Goal: Task Accomplishment & Management: Manage account settings

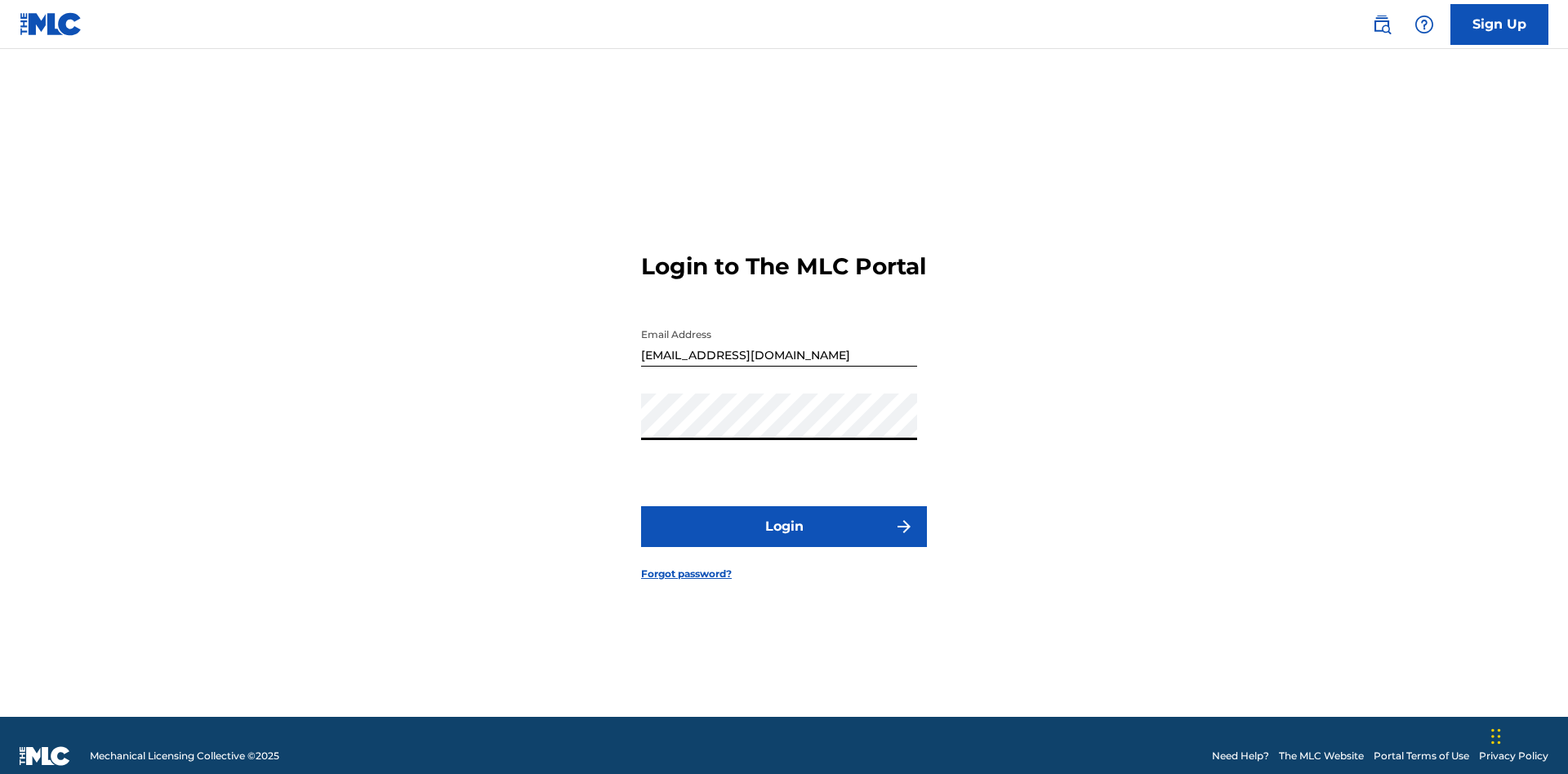
scroll to position [21, 0]
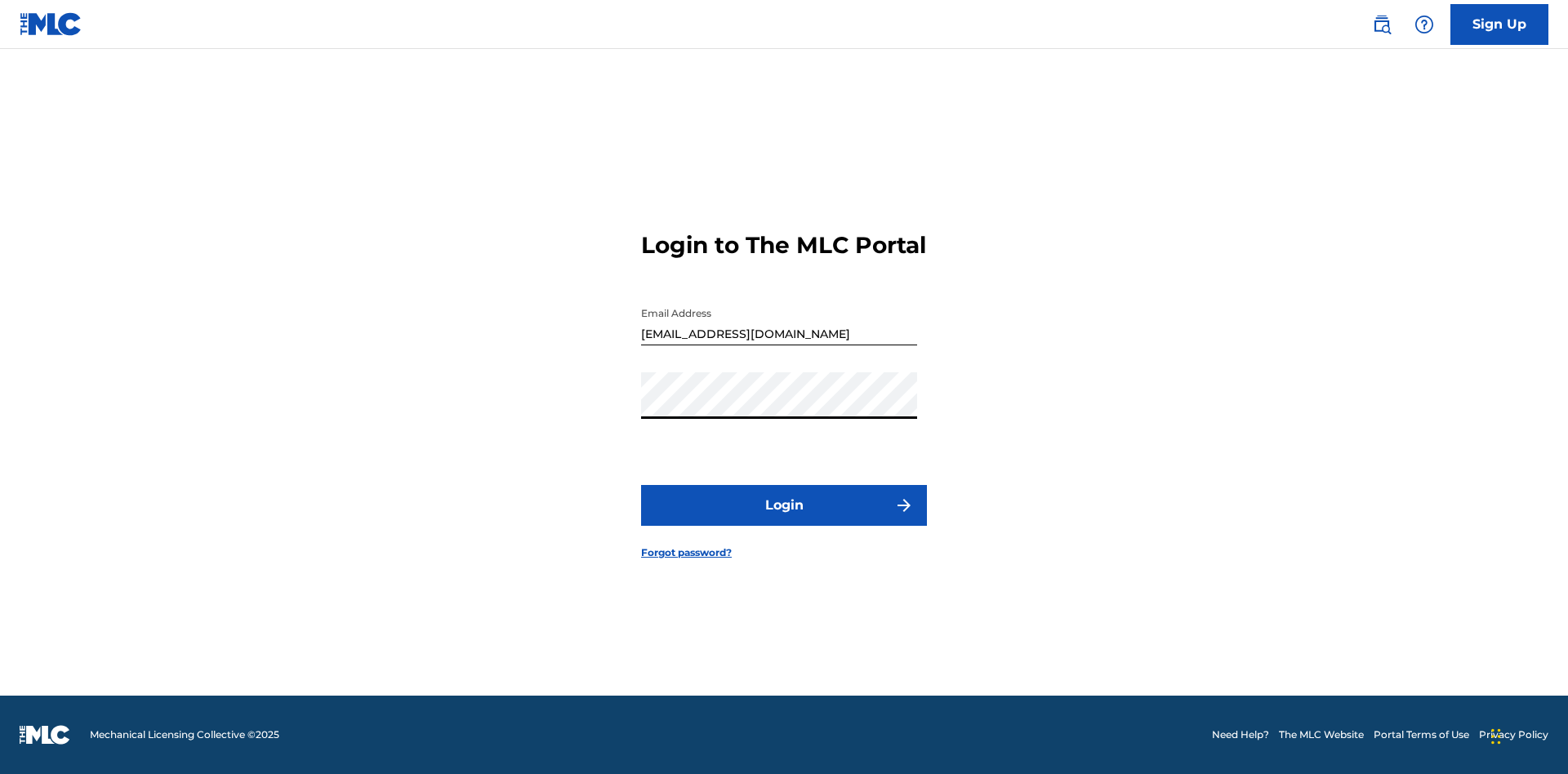
click at [784, 519] on button "Login" at bounding box center [784, 505] width 286 height 41
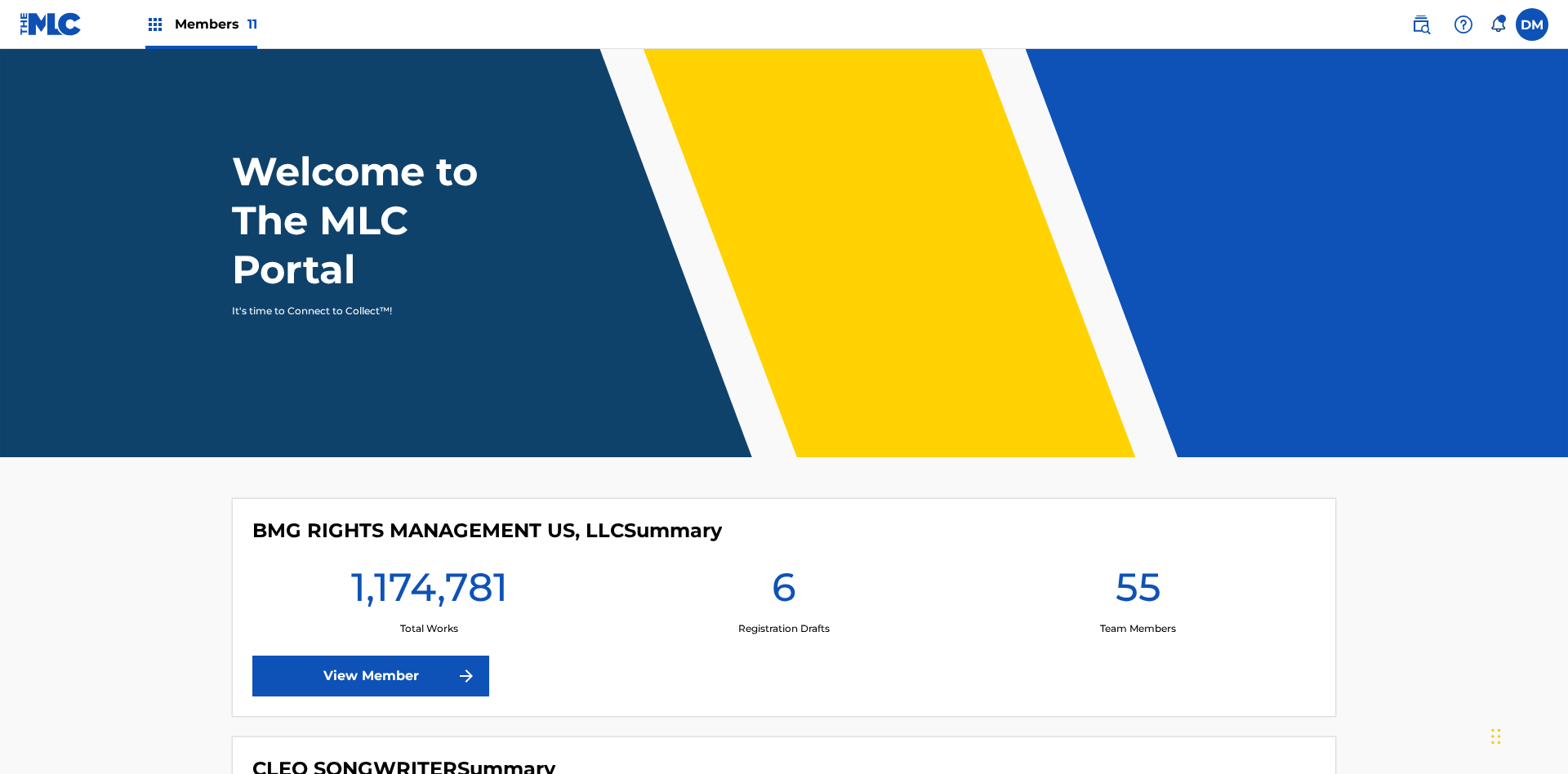
click at [201, 24] on span "Members 11" at bounding box center [215, 24] width 82 height 19
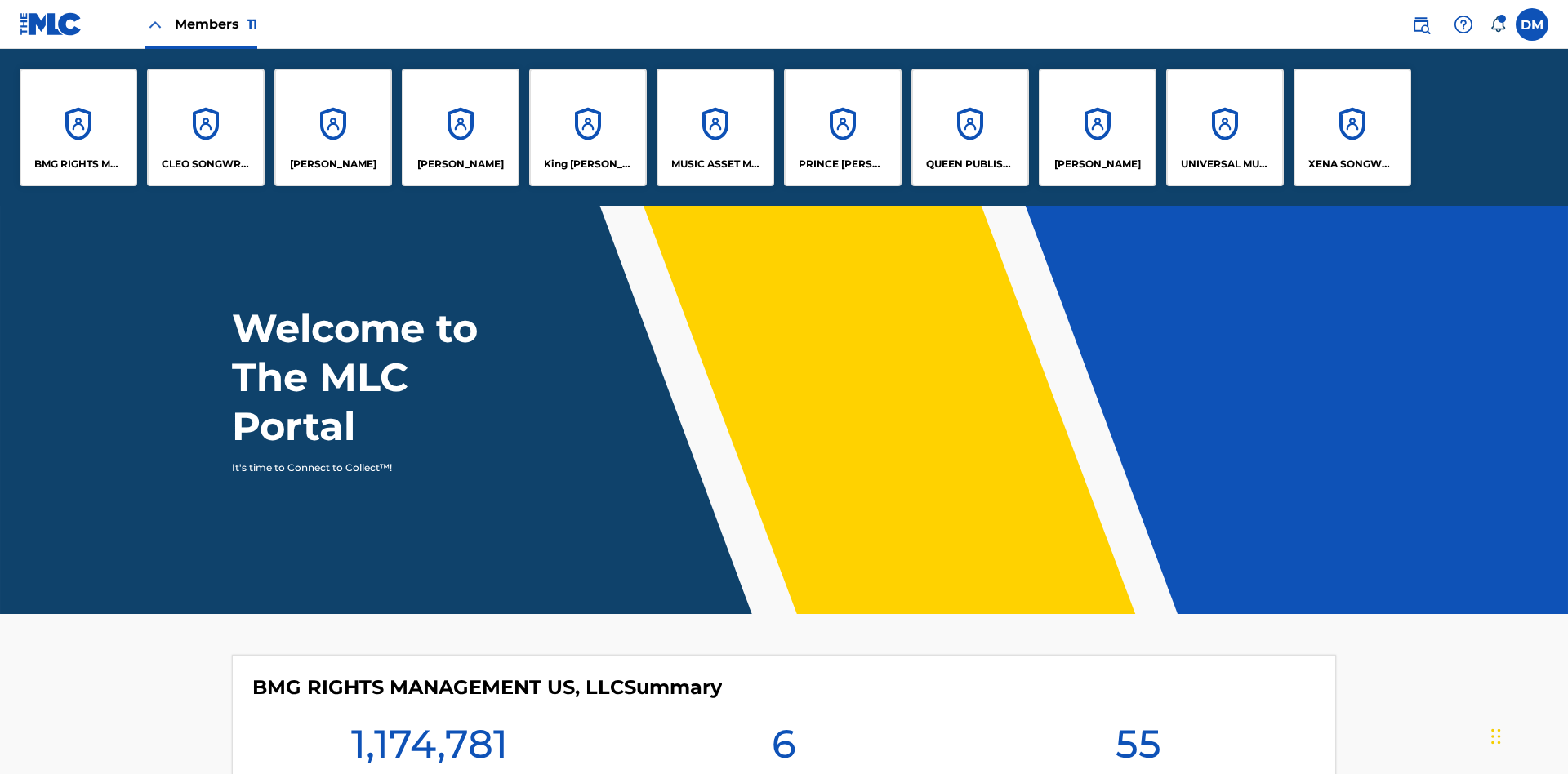
click at [587, 164] on p "King [PERSON_NAME]" at bounding box center [588, 164] width 89 height 14
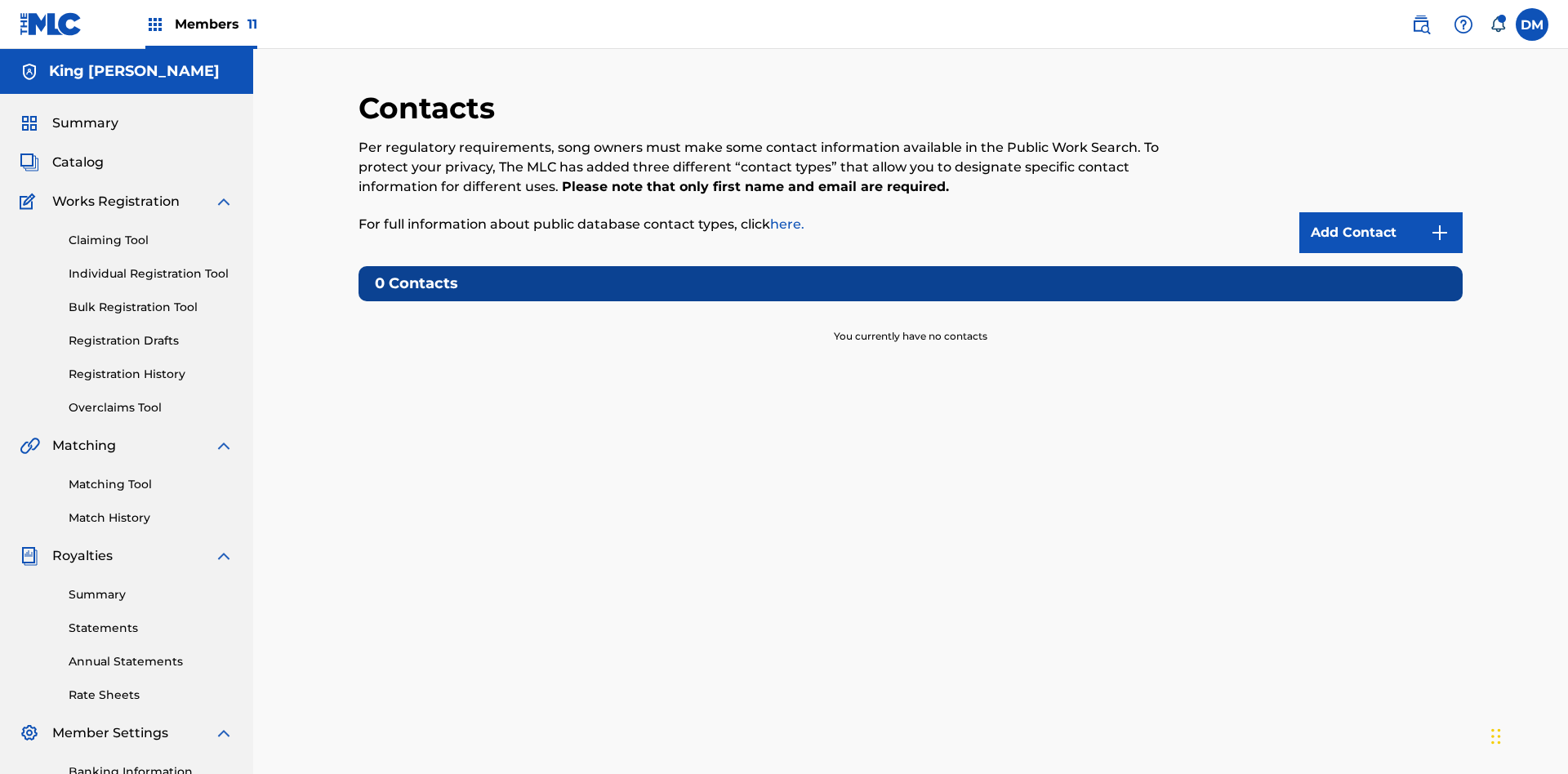
click at [1439, 223] on img at bounding box center [1439, 232] width 20 height 19
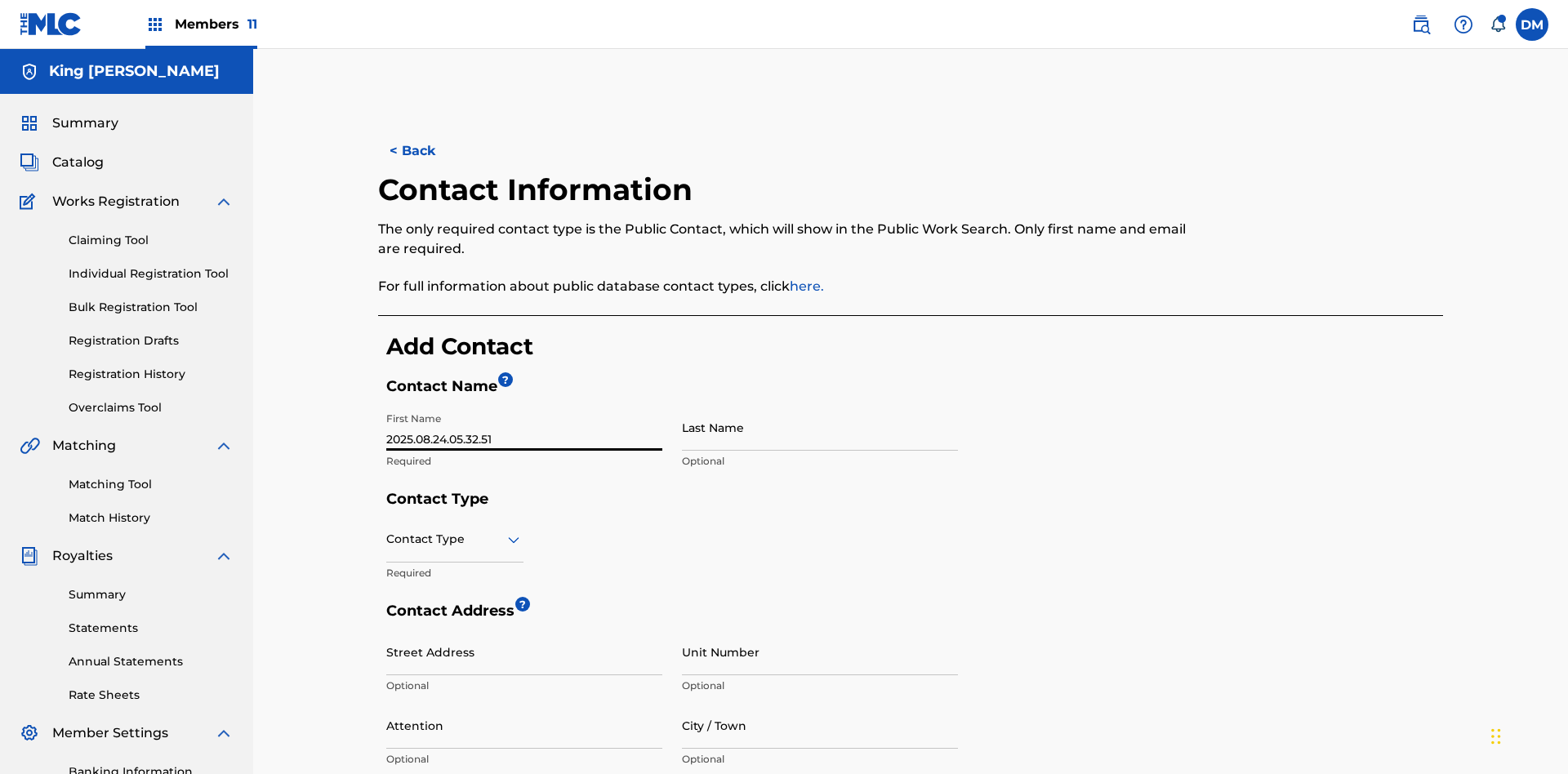
type input "2025.08.24.05.32.51"
click at [820, 404] on input "Last Name" at bounding box center [819, 427] width 276 height 47
type input "2025.08.24.05.32.51"
click at [387, 531] on input "text" at bounding box center [388, 539] width 3 height 17
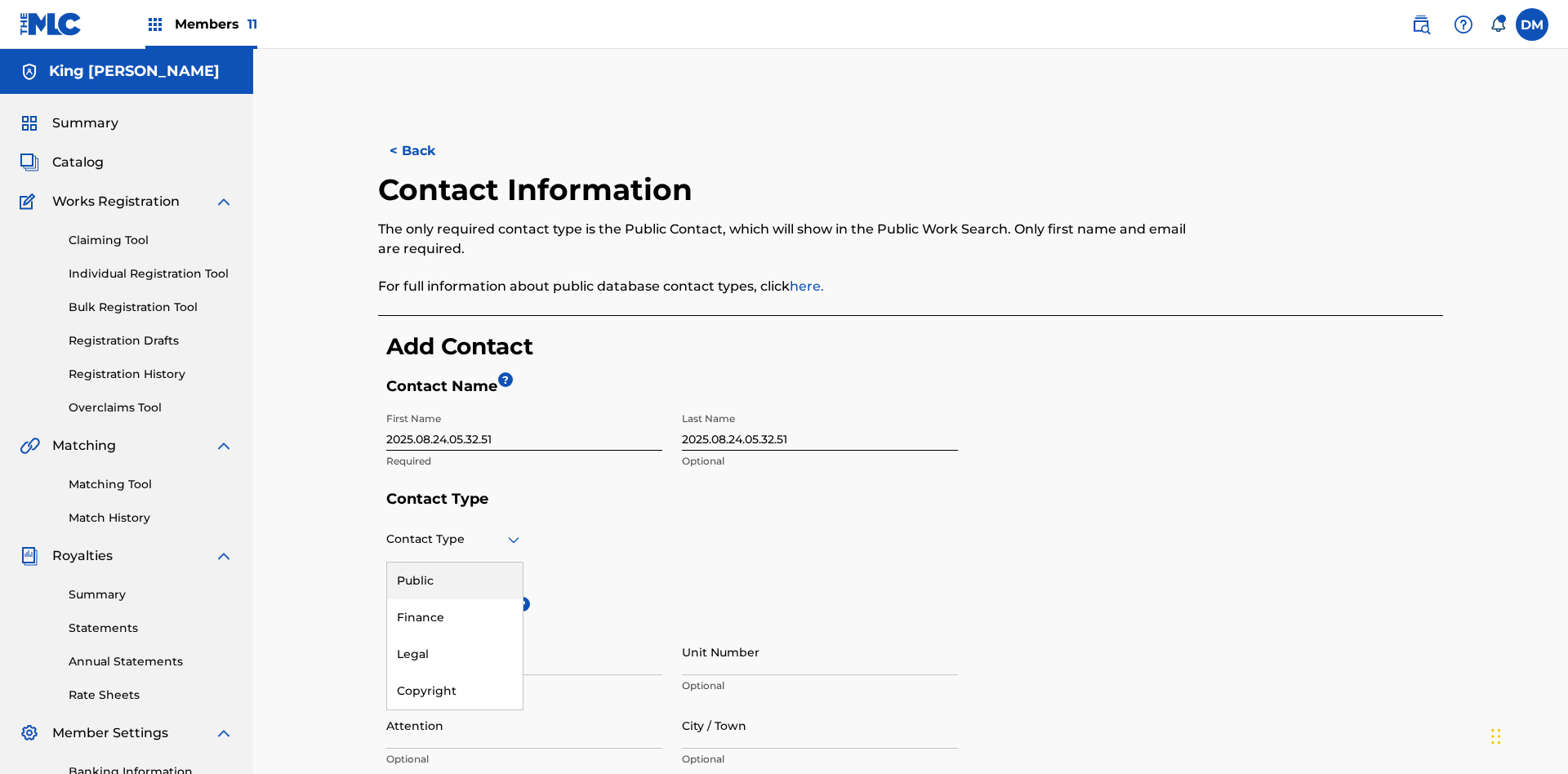
click at [455, 562] on div "Public" at bounding box center [455, 580] width 136 height 36
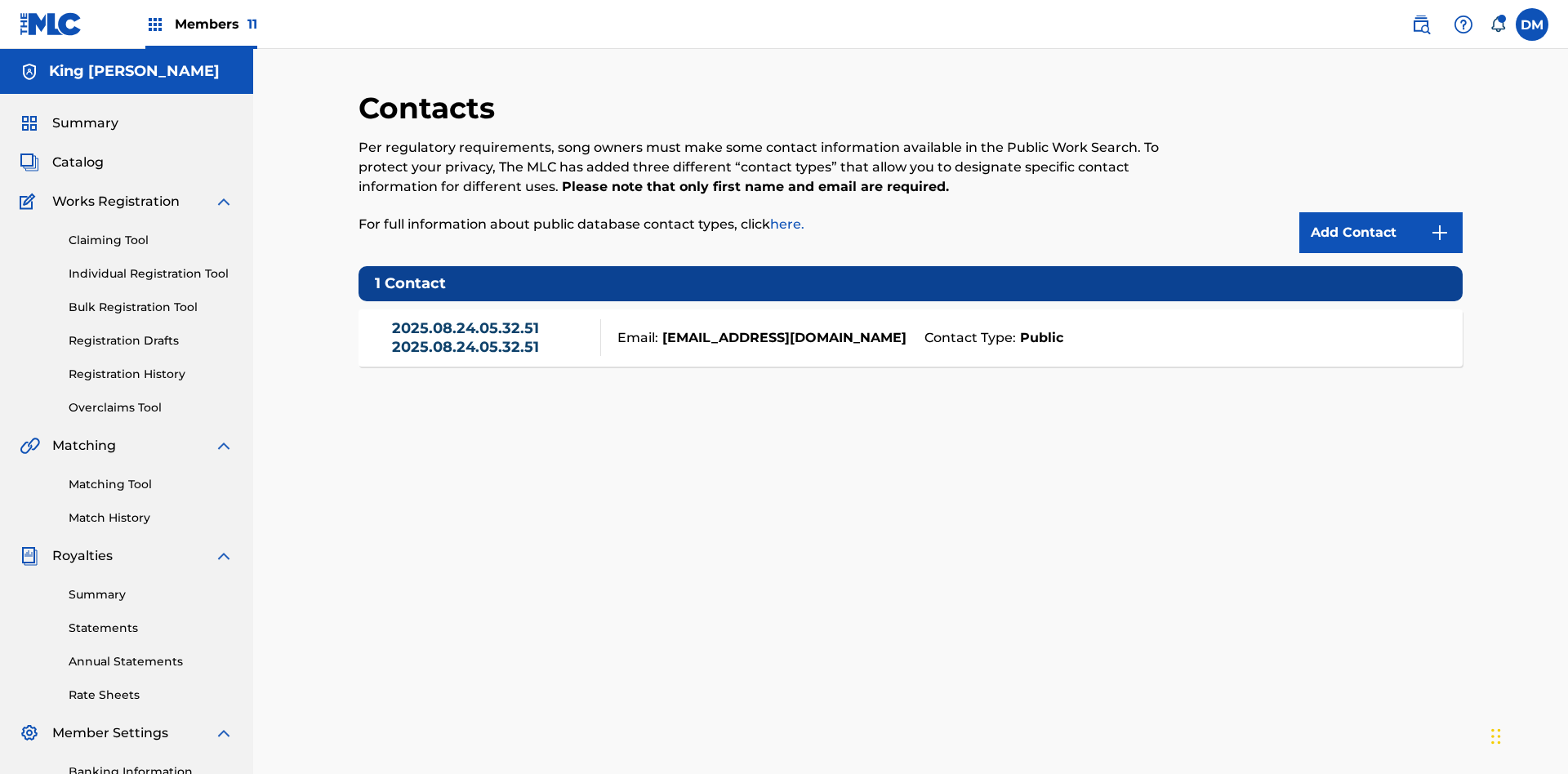
click at [492, 319] on link "2025.08.24.05.32.51 2025.08.24.05.32.51" at bounding box center [492, 337] width 201 height 36
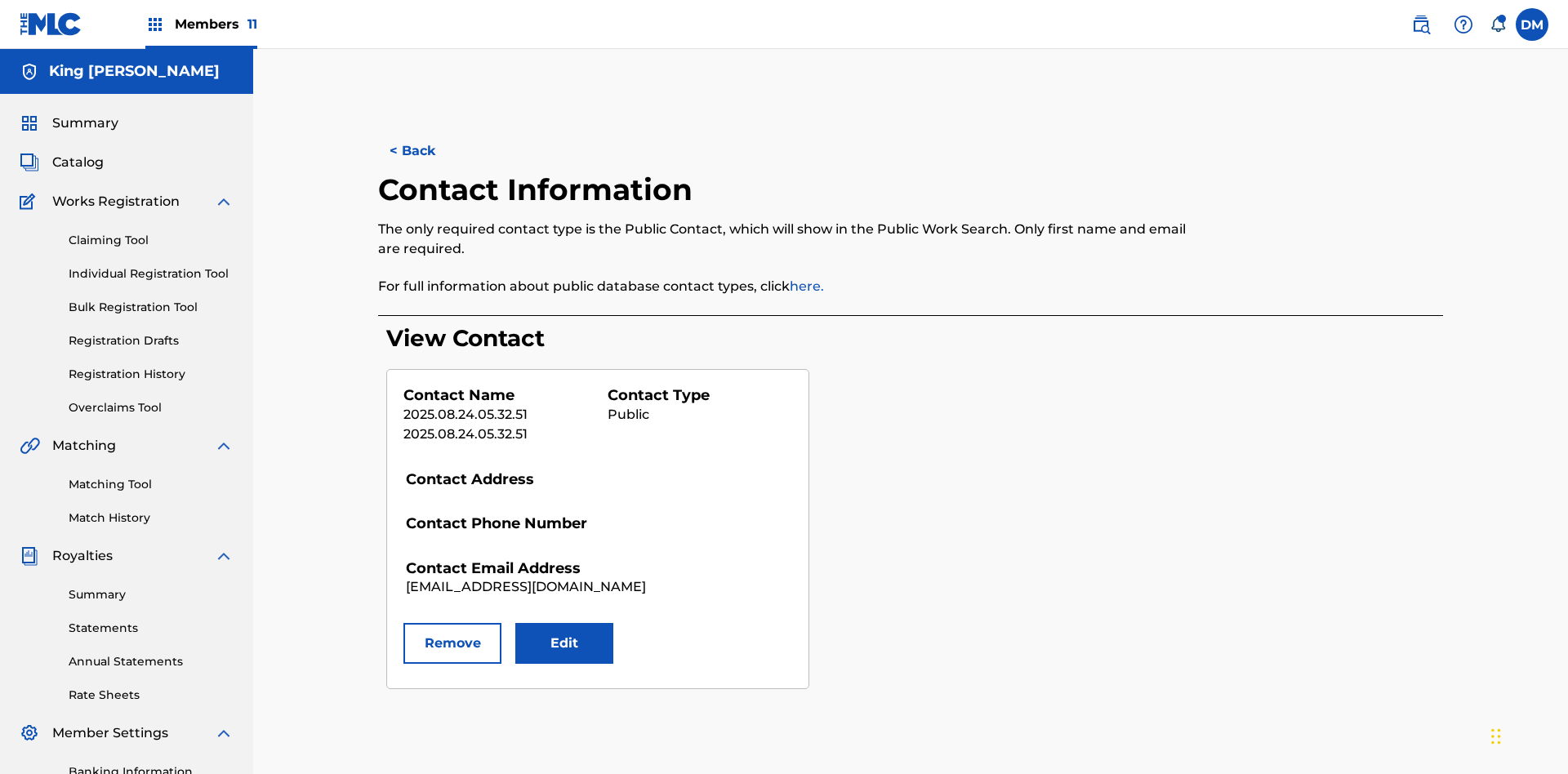
click at [564, 623] on button "Edit" at bounding box center [565, 643] width 98 height 41
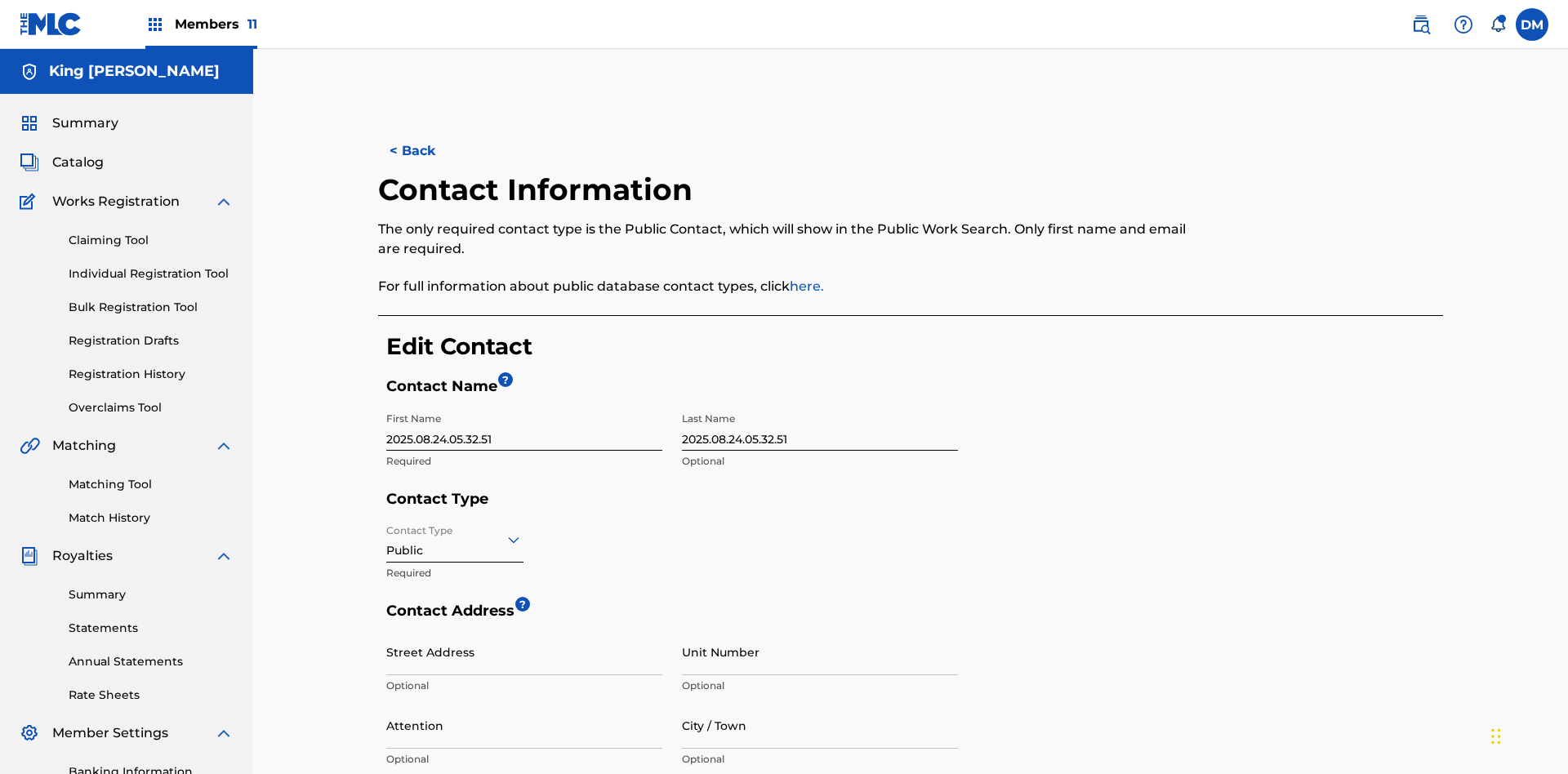
click at [524, 404] on input "2025.08.24.05.32.51" at bounding box center [523, 427] width 276 height 47
type input "2025.08.24.05.36.07"
click at [820, 404] on input "2025.08.24.05.32.51" at bounding box center [819, 427] width 276 height 47
type input "2025.08.24.05.36.07"
click at [387, 531] on input "Contact Type" at bounding box center [388, 539] width 3 height 17
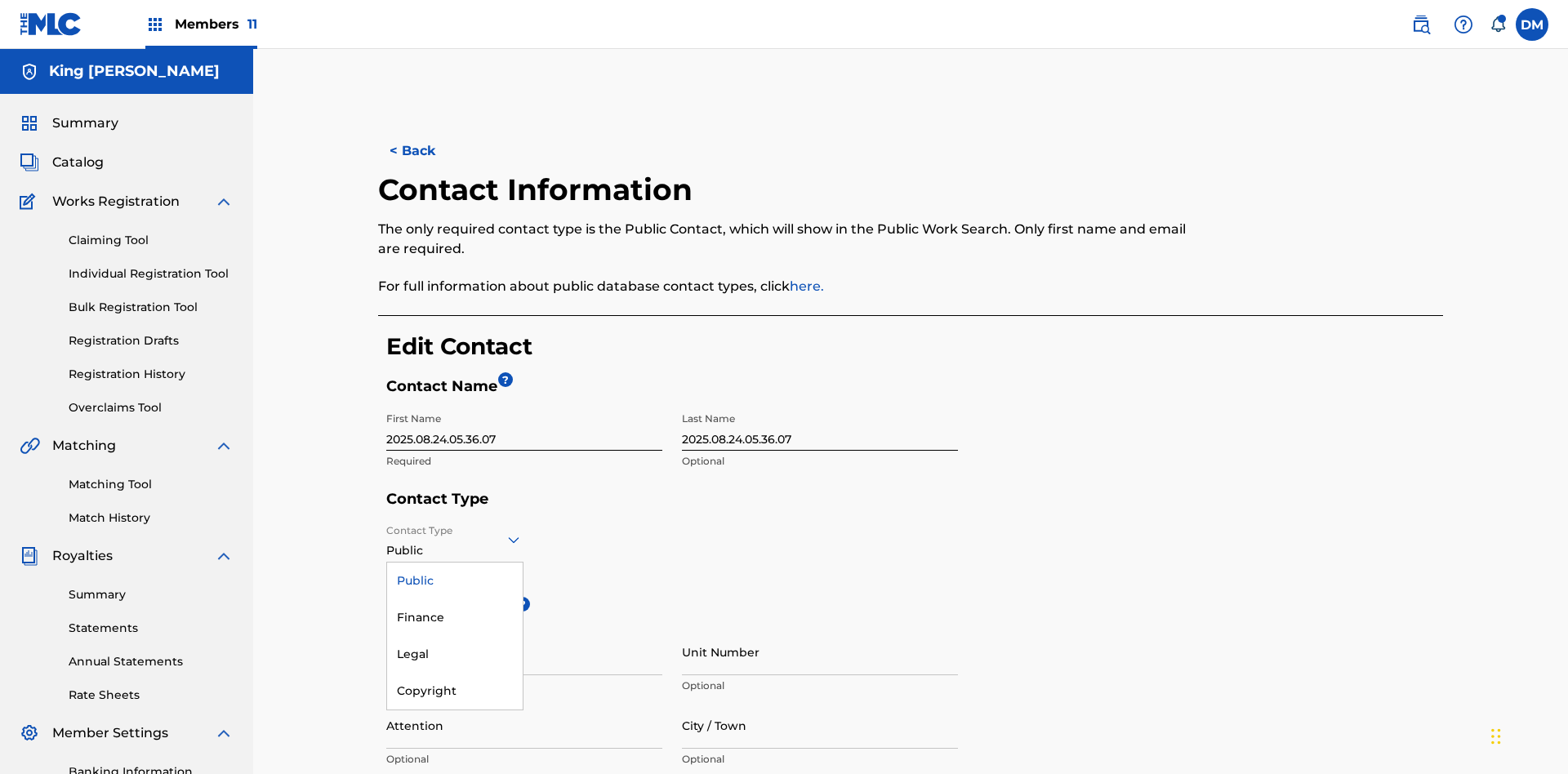
click at [455, 599] on div "Finance" at bounding box center [455, 617] width 136 height 36
click at [820, 702] on input "City / Town" at bounding box center [819, 725] width 276 height 47
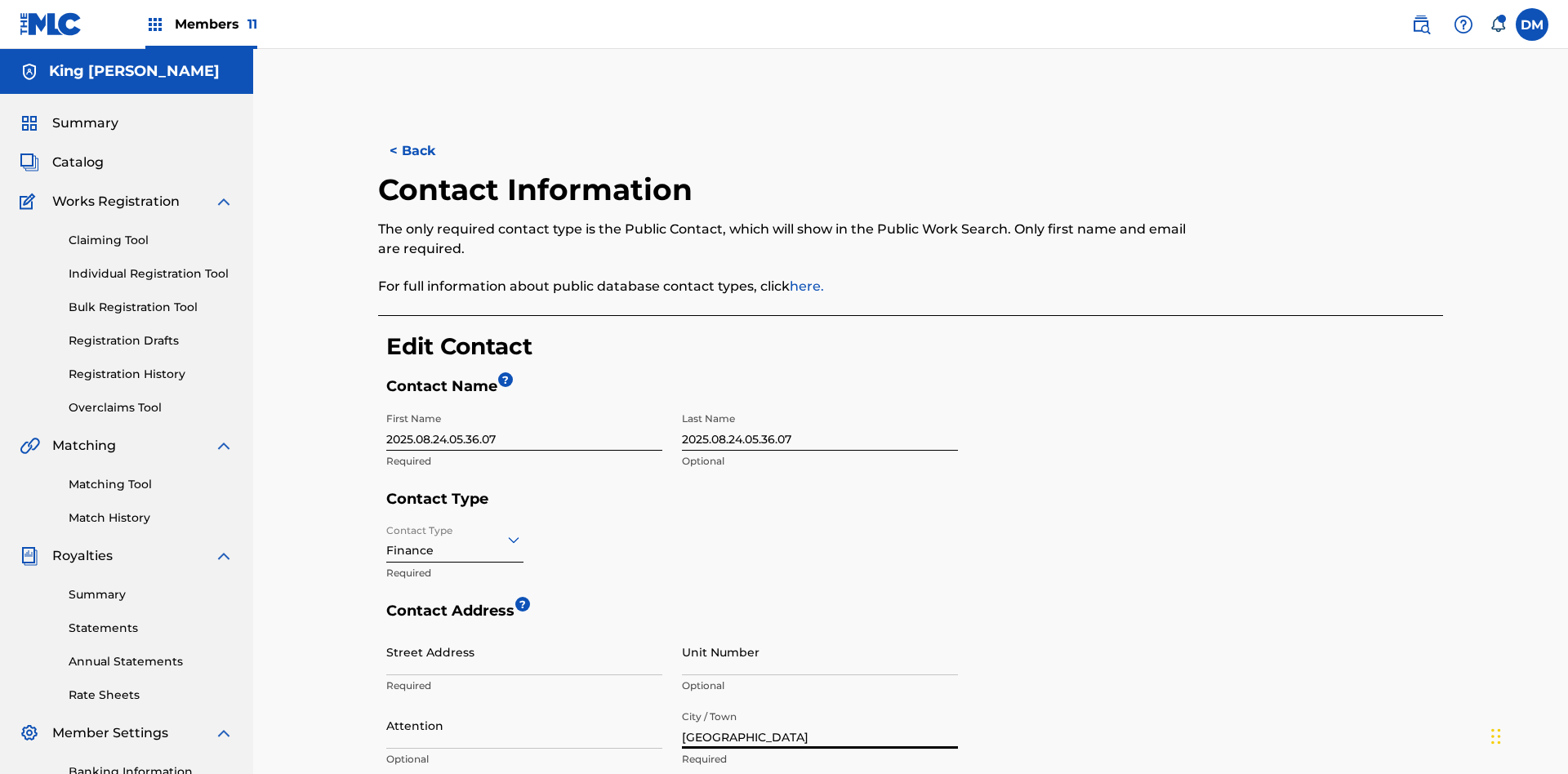
type input "[GEOGRAPHIC_DATA]"
click at [524, 628] on input "Street Address" at bounding box center [523, 651] width 276 height 47
type input "[STREET_ADDRESS]"
click at [820, 628] on input "Unit Number" at bounding box center [819, 651] width 276 height 47
type input "77"
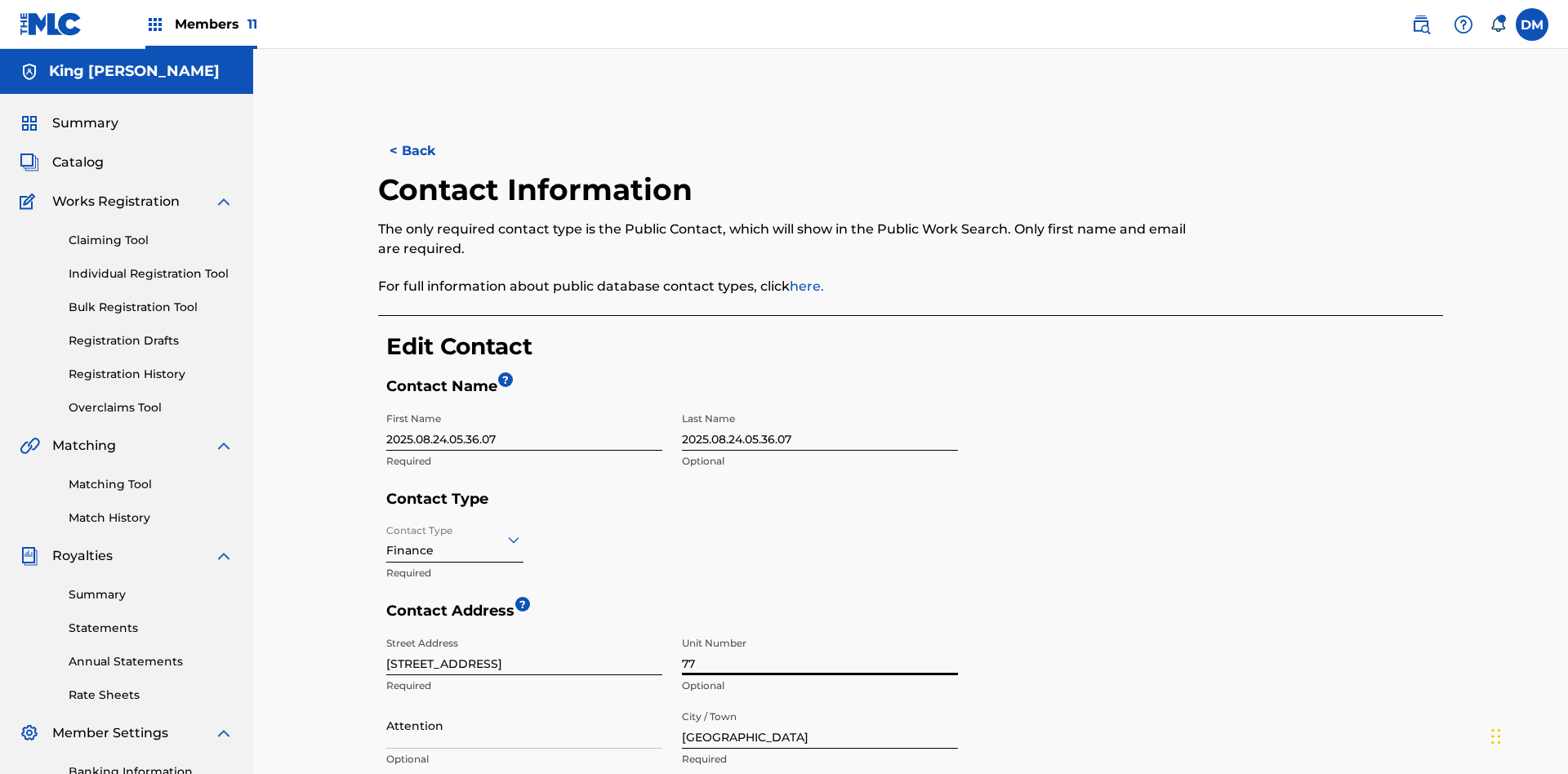
click at [524, 702] on input "Attention" at bounding box center [523, 725] width 276 height 47
type input "[PERSON_NAME]"
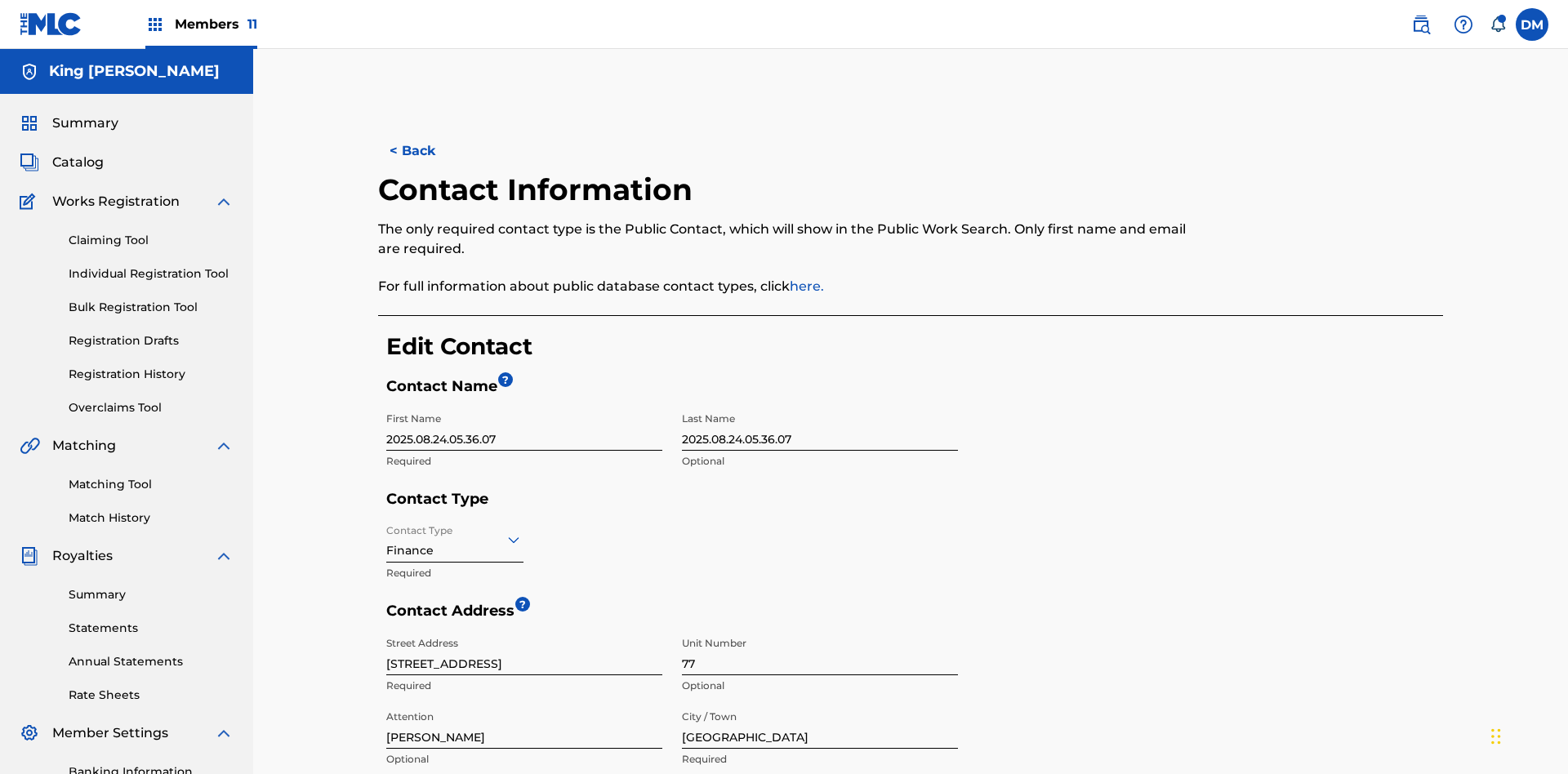
type input "[GEOGRAPHIC_DATA]"
type input "2060"
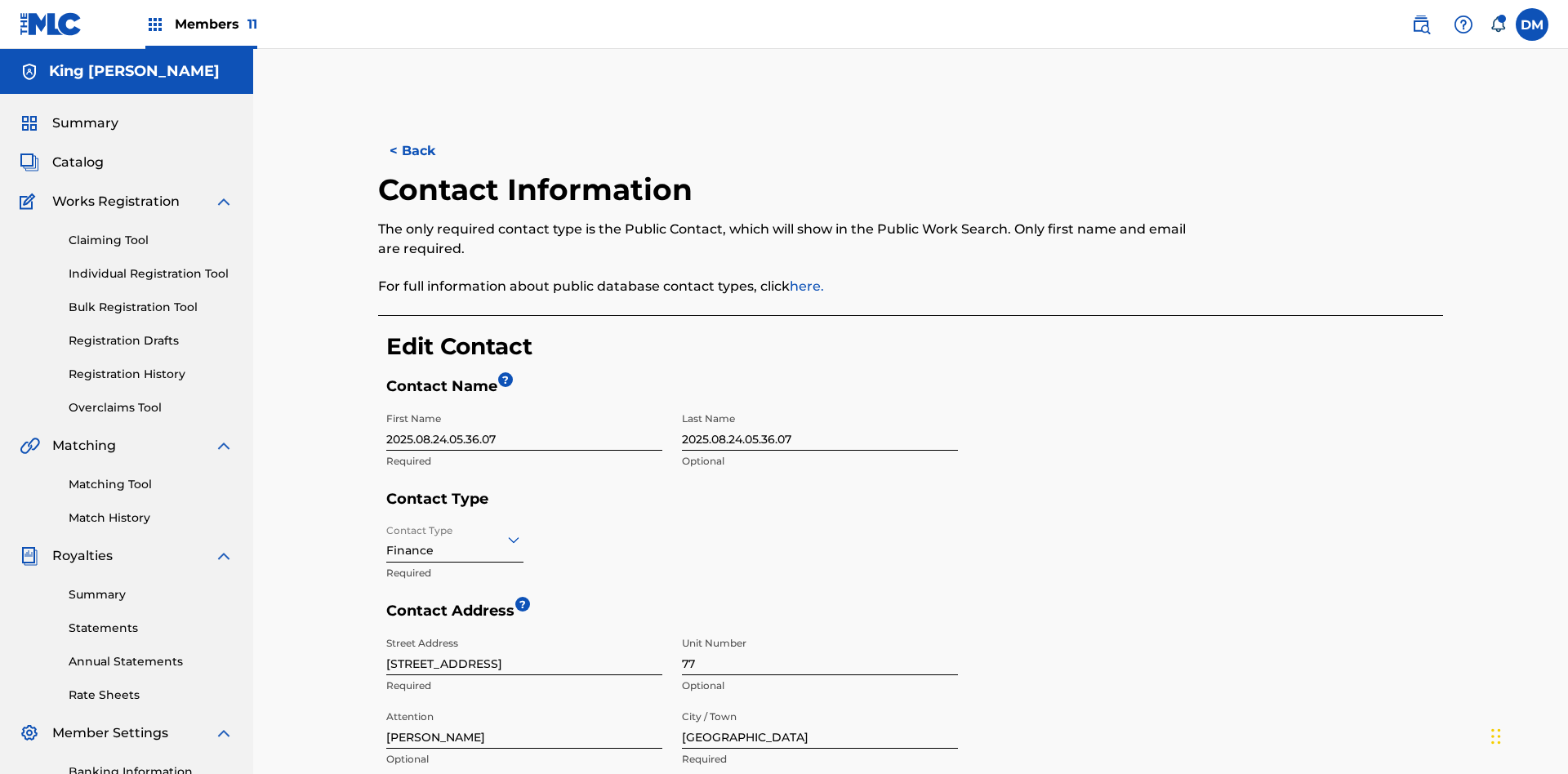
type input "293"
type input "9199000"
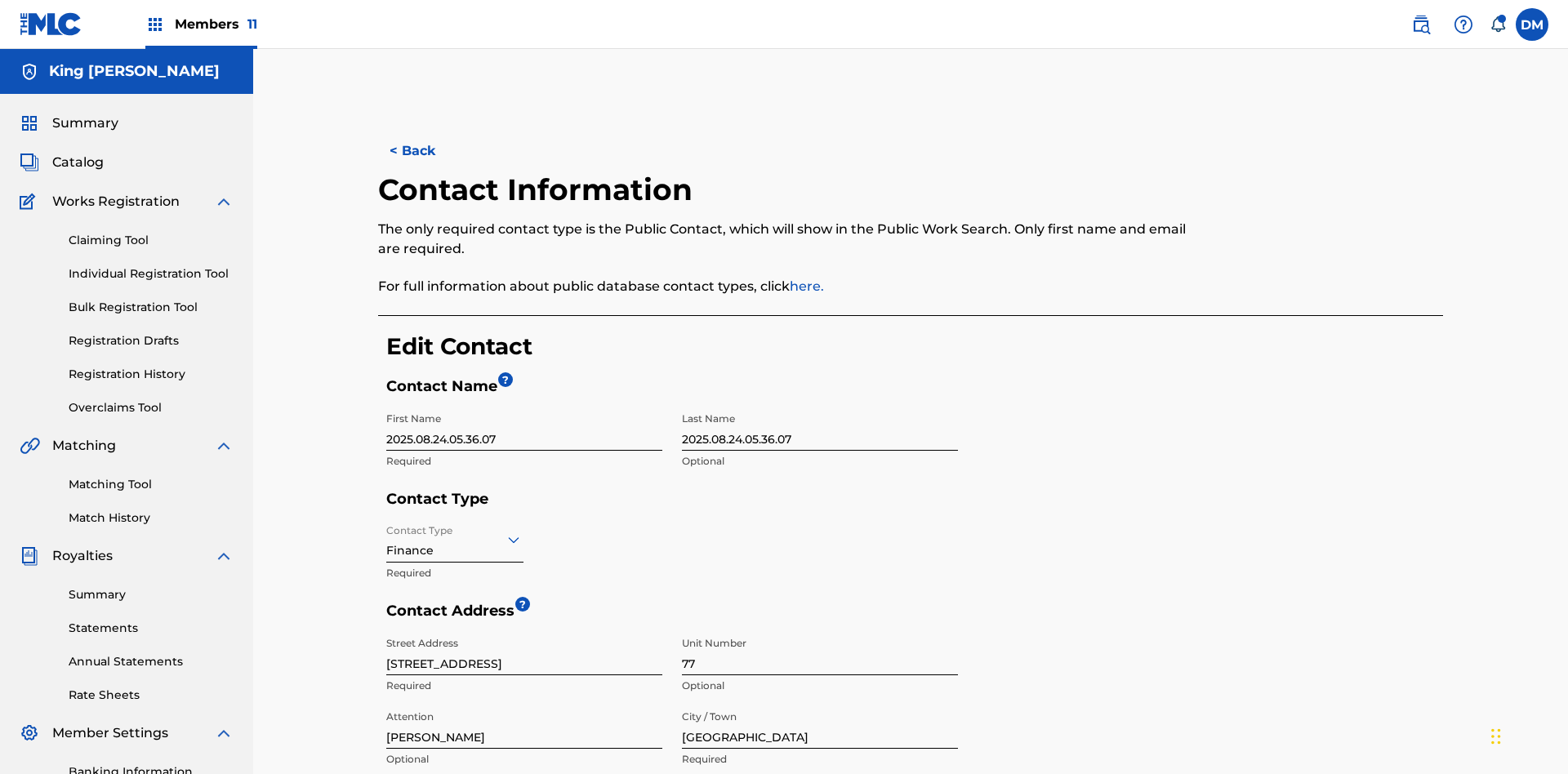
type input "[EMAIL_ADDRESS][DOMAIN_NAME]"
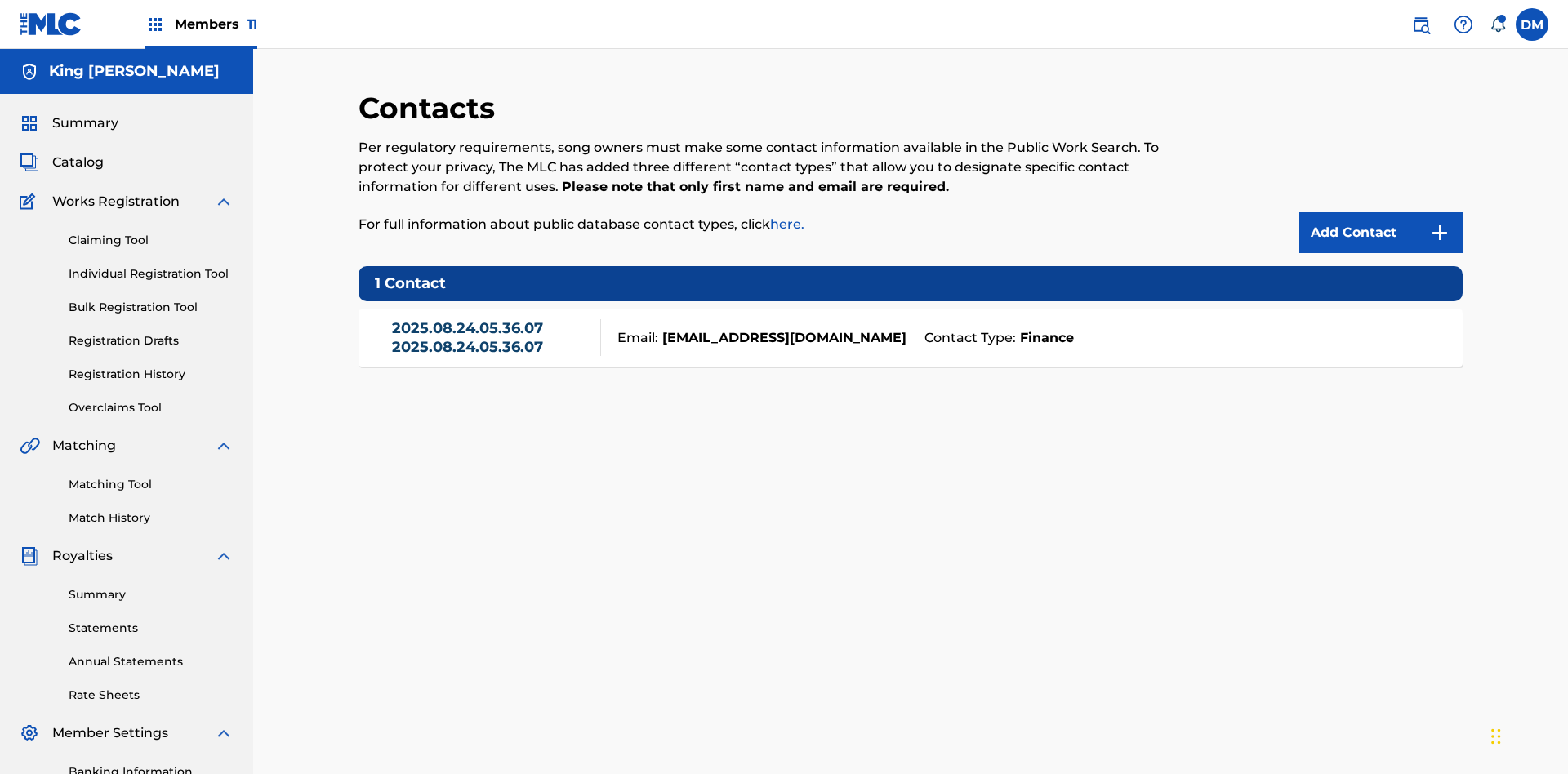
click at [492, 319] on link "2025.08.24.05.36.07 2025.08.24.05.36.07" at bounding box center [492, 337] width 201 height 36
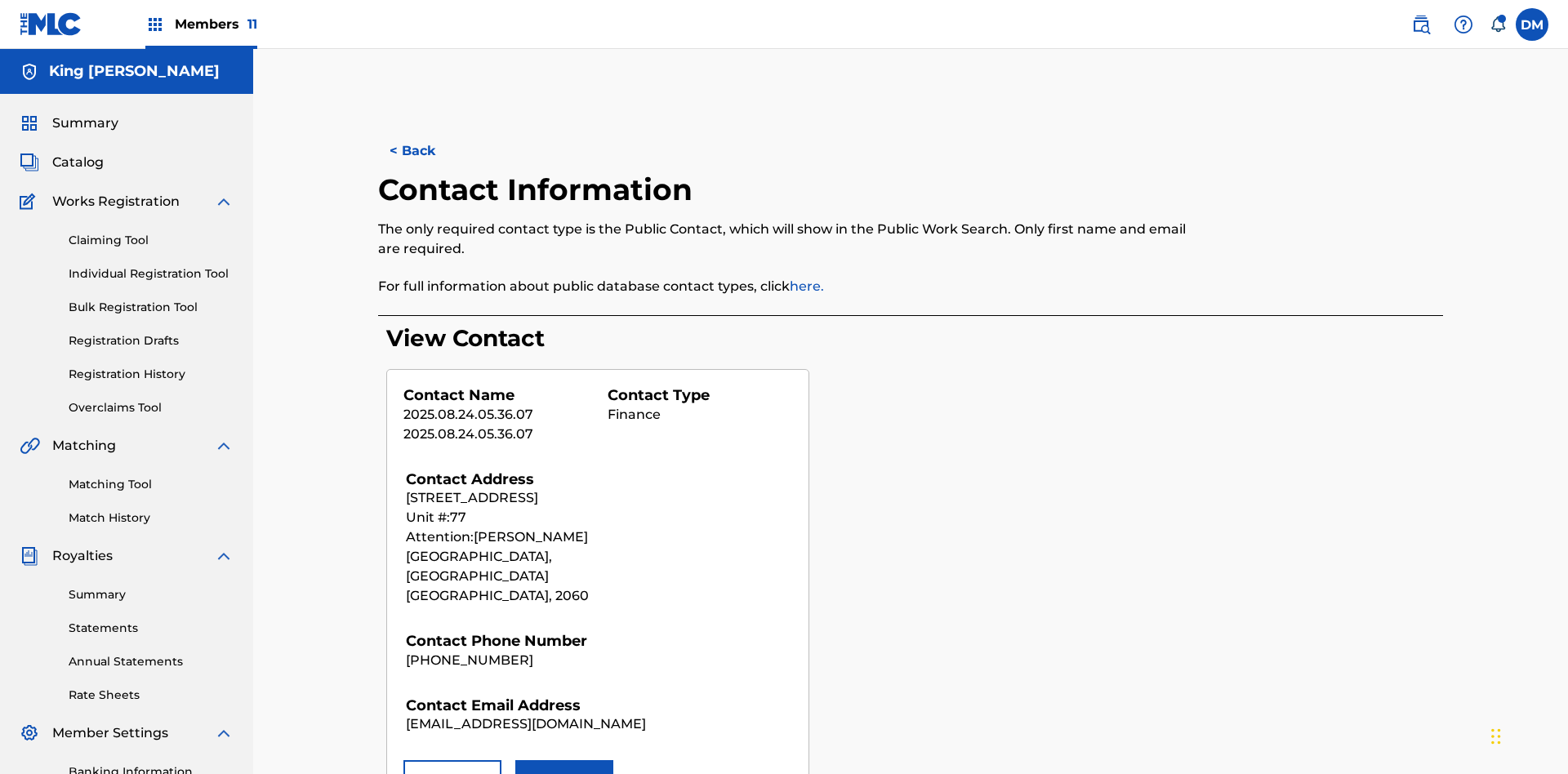
click at [452, 760] on button "Remove" at bounding box center [453, 780] width 98 height 41
